Goal: Check status: Check status

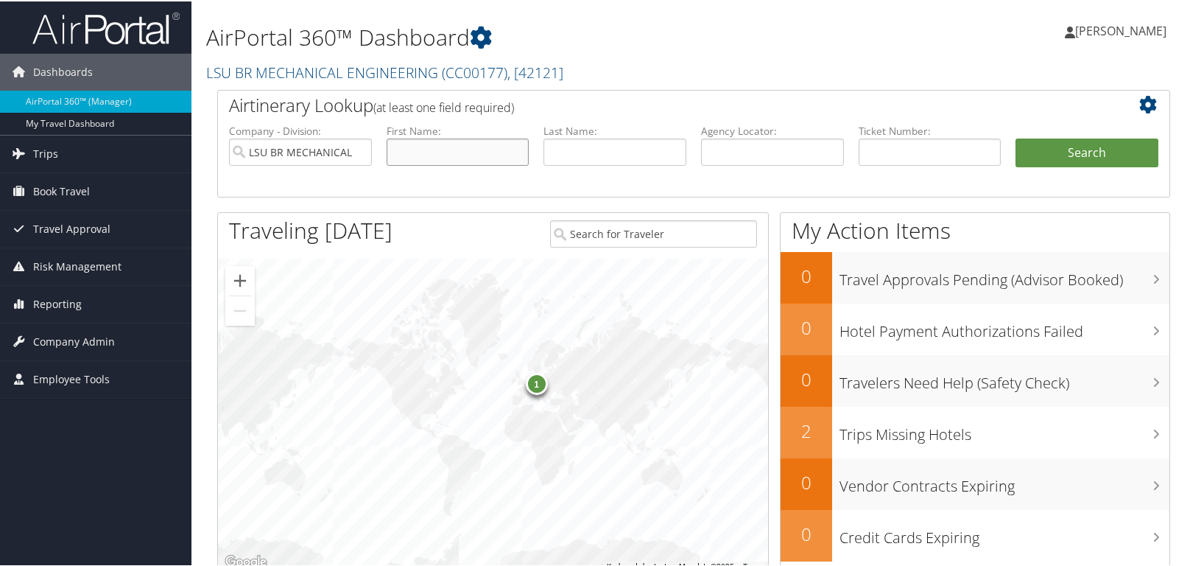
click at [442, 155] on input "text" at bounding box center [458, 150] width 143 height 27
type input "parsa"
click at [1077, 146] on button "Search" at bounding box center [1086, 151] width 143 height 29
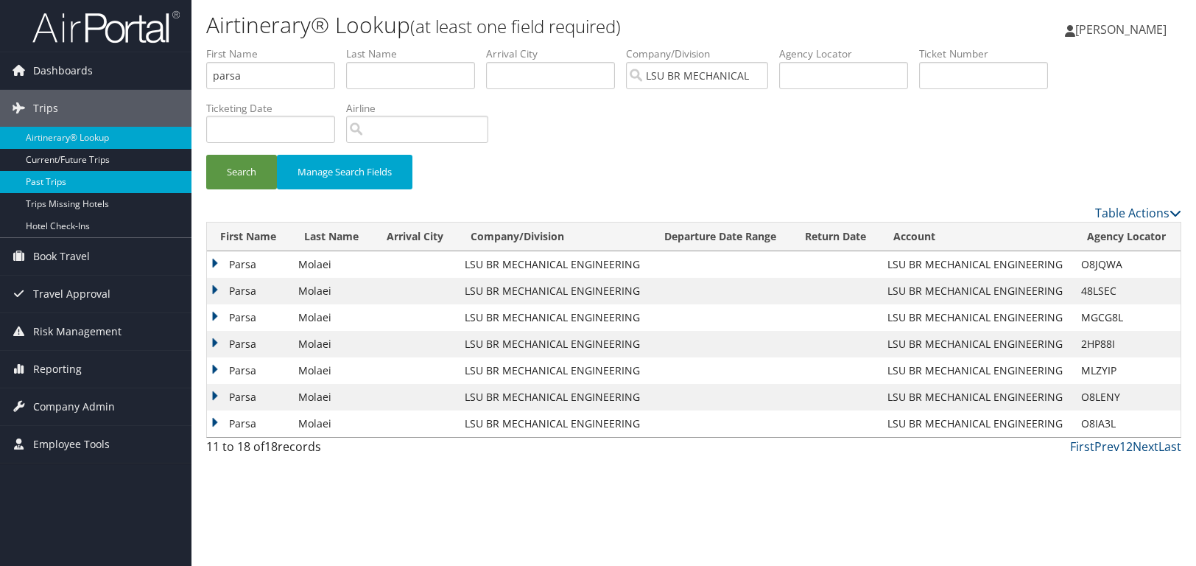
click at [71, 174] on link "Past Trips" at bounding box center [95, 182] width 191 height 22
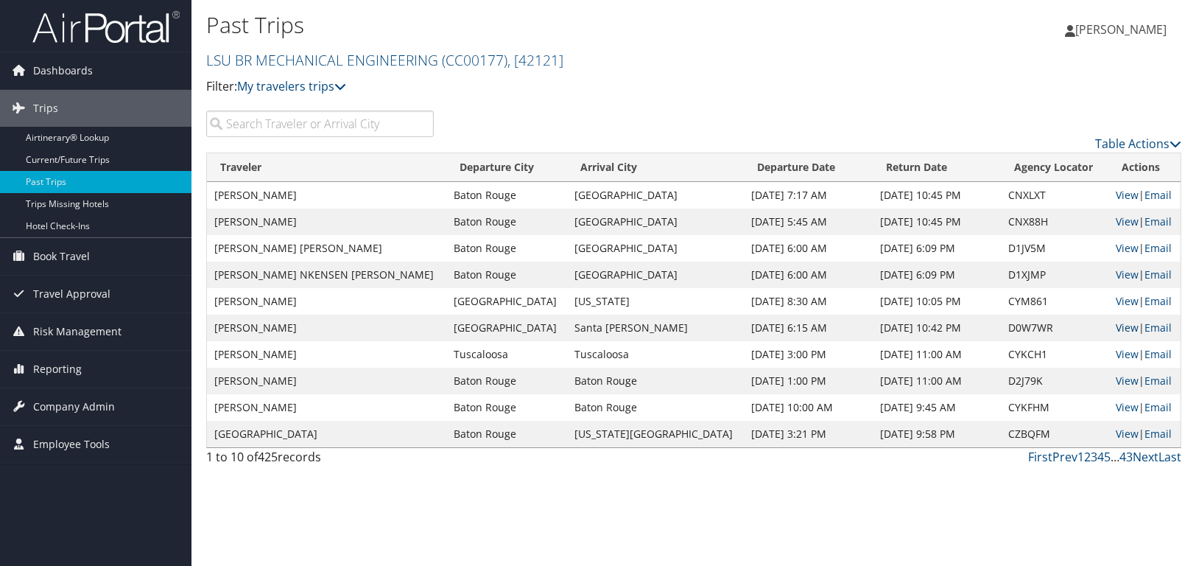
click at [1116, 325] on link "View" at bounding box center [1127, 327] width 23 height 14
